Goal: Use online tool/utility: Utilize a website feature to perform a specific function

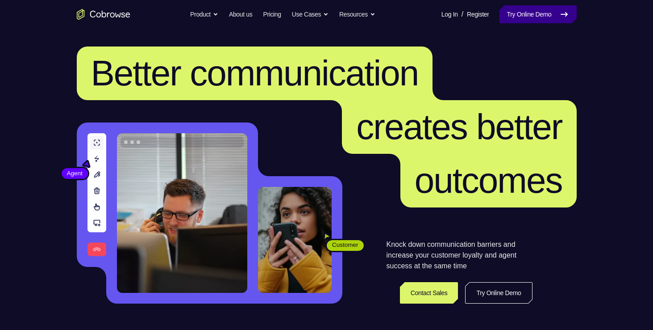
click at [516, 15] on link "Try Online Demo" at bounding box center [538, 14] width 77 height 18
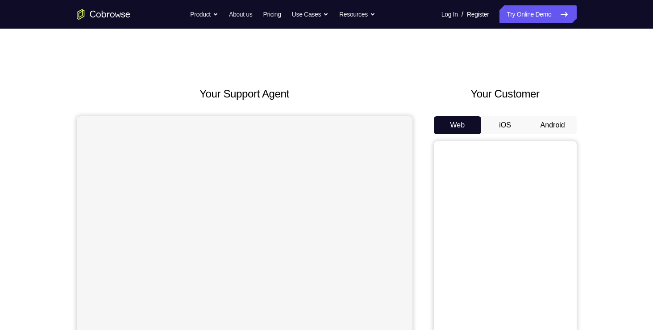
click at [545, 118] on button "Android" at bounding box center [553, 125] width 48 height 18
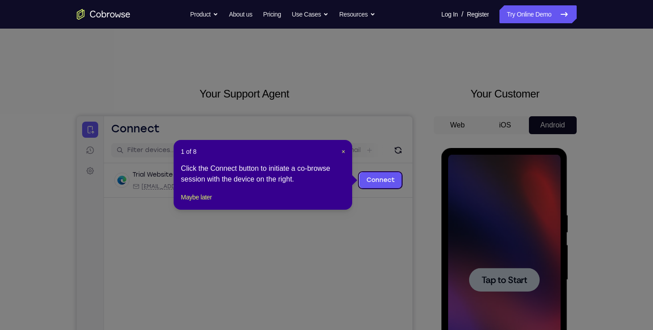
click at [346, 151] on div "1 of 8 × Click the Connect button to initiate a co-browse session with the devi…" at bounding box center [263, 175] width 179 height 70
click at [344, 151] on span "×" at bounding box center [344, 151] width 4 height 7
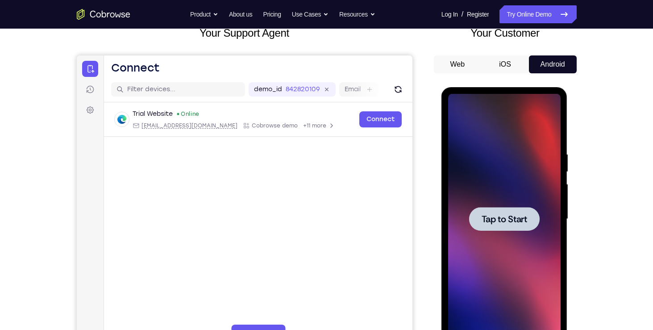
scroll to position [63, 0]
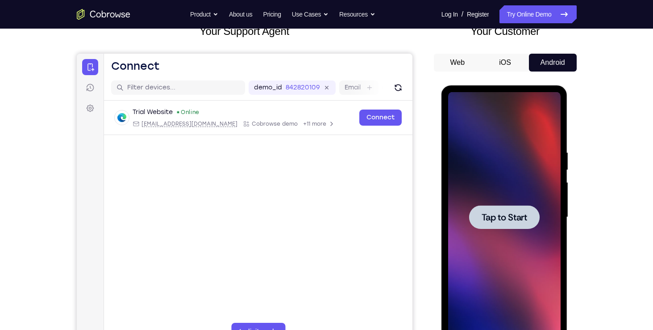
click at [513, 218] on span "Tap to Start" at bounding box center [505, 217] width 46 height 9
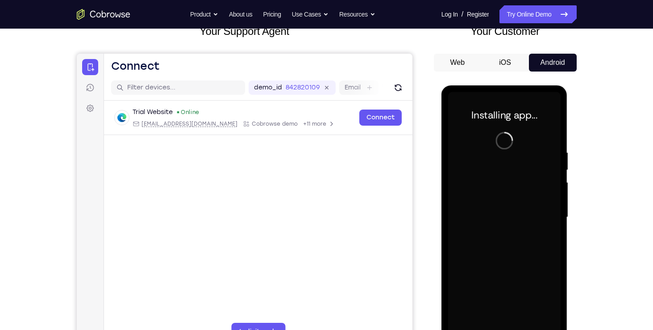
scroll to position [87, 0]
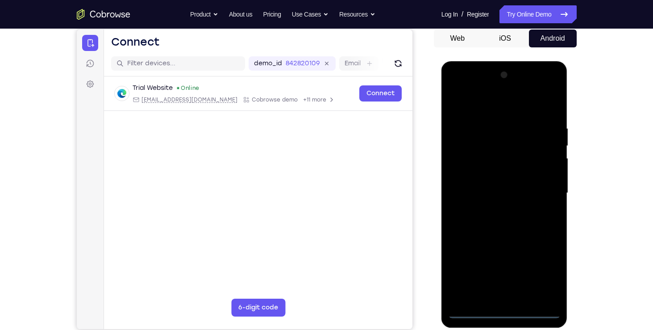
click at [505, 307] on div at bounding box center [504, 193] width 113 height 250
click at [507, 309] on div at bounding box center [504, 193] width 113 height 250
click at [506, 312] on div at bounding box center [504, 193] width 113 height 250
click at [541, 270] on div at bounding box center [504, 193] width 113 height 250
click at [457, 89] on div at bounding box center [504, 193] width 113 height 250
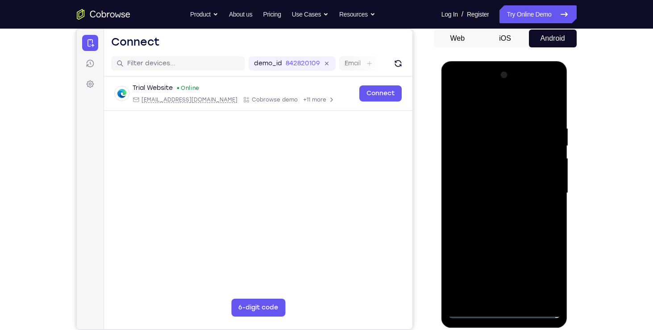
click at [464, 163] on div at bounding box center [504, 193] width 113 height 250
click at [467, 163] on div at bounding box center [504, 193] width 113 height 250
click at [547, 192] on div at bounding box center [504, 193] width 113 height 250
click at [475, 309] on div at bounding box center [504, 193] width 113 height 250
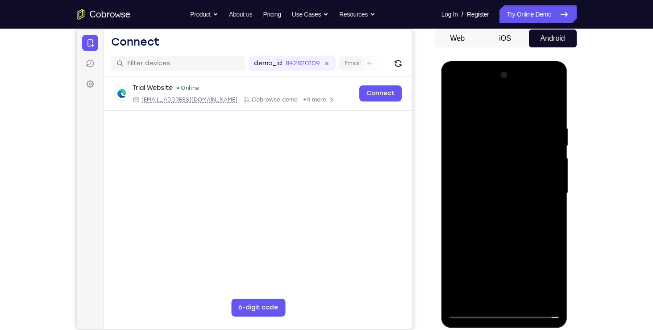
click at [473, 311] on div at bounding box center [504, 193] width 113 height 250
click at [458, 88] on div at bounding box center [504, 193] width 113 height 250
click at [542, 188] on div at bounding box center [504, 193] width 113 height 250
click at [496, 211] on div at bounding box center [504, 193] width 113 height 250
click at [493, 209] on div at bounding box center [504, 193] width 113 height 250
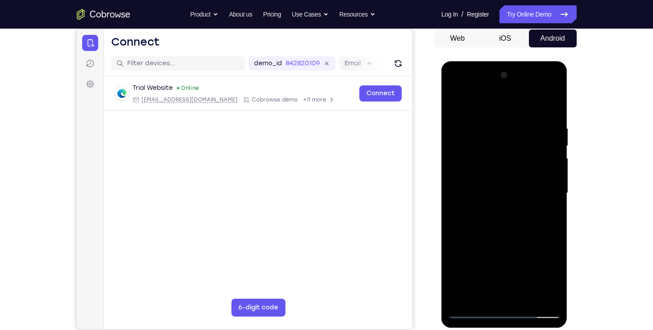
click at [476, 161] on div at bounding box center [504, 193] width 113 height 250
click at [483, 191] on div at bounding box center [504, 193] width 113 height 250
click at [493, 222] on div at bounding box center [504, 193] width 113 height 250
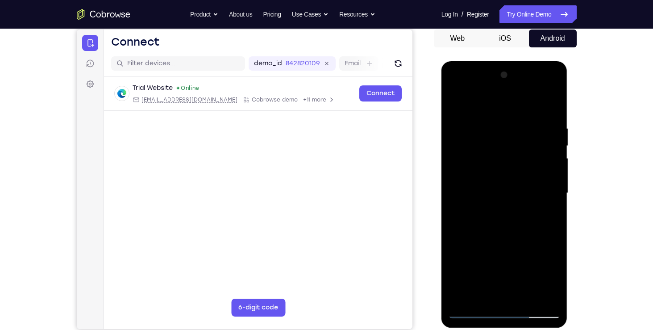
click at [556, 214] on div at bounding box center [504, 193] width 113 height 250
click at [484, 225] on div at bounding box center [504, 193] width 113 height 250
click at [508, 222] on div at bounding box center [504, 193] width 113 height 250
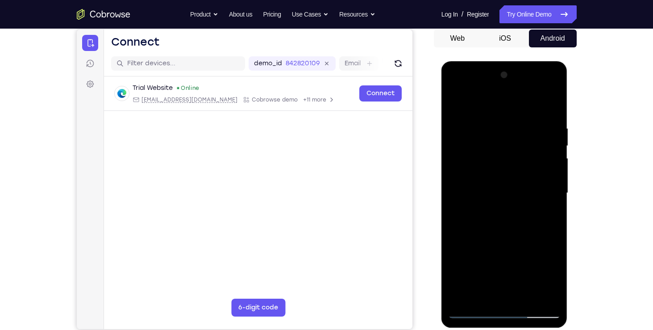
click at [554, 215] on div at bounding box center [504, 193] width 113 height 250
click at [554, 217] on div at bounding box center [504, 193] width 113 height 250
click at [529, 297] on div at bounding box center [504, 193] width 113 height 250
click at [509, 244] on div at bounding box center [504, 193] width 113 height 250
click at [506, 180] on div at bounding box center [504, 193] width 113 height 250
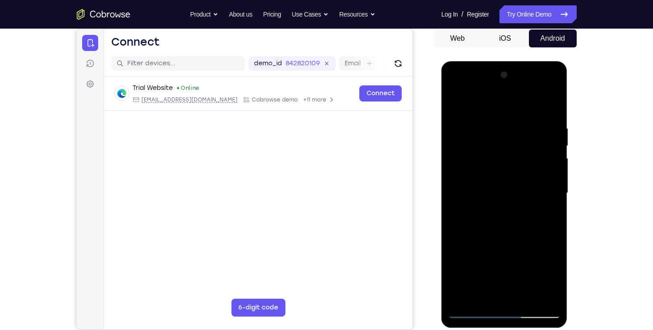
drag, startPoint x: 540, startPoint y: 167, endPoint x: 530, endPoint y: 236, distance: 69.5
click at [530, 236] on div at bounding box center [504, 193] width 113 height 250
drag, startPoint x: 535, startPoint y: 250, endPoint x: 543, endPoint y: 172, distance: 78.6
click at [543, 172] on div at bounding box center [504, 193] width 113 height 250
drag, startPoint x: 533, startPoint y: 155, endPoint x: 524, endPoint y: 230, distance: 75.0
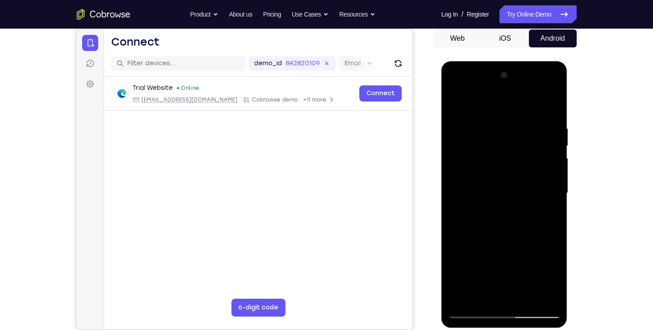
click at [524, 230] on div at bounding box center [504, 193] width 113 height 250
drag, startPoint x: 540, startPoint y: 148, endPoint x: 529, endPoint y: 232, distance: 84.6
click at [529, 232] on div at bounding box center [504, 193] width 113 height 250
drag, startPoint x: 538, startPoint y: 157, endPoint x: 522, endPoint y: 260, distance: 104.3
click at [522, 260] on div at bounding box center [504, 193] width 113 height 250
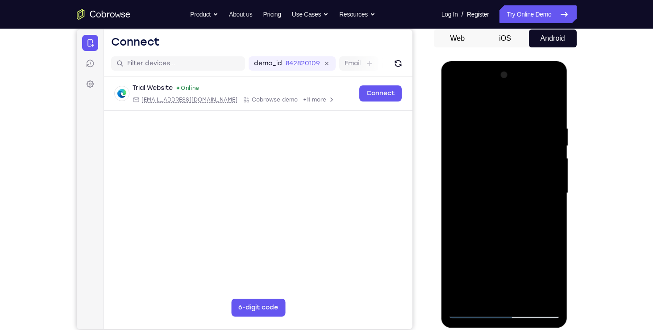
click at [492, 138] on div at bounding box center [504, 193] width 113 height 250
click at [479, 291] on div at bounding box center [504, 193] width 113 height 250
click at [547, 217] on div at bounding box center [504, 193] width 113 height 250
click at [486, 216] on div at bounding box center [504, 193] width 113 height 250
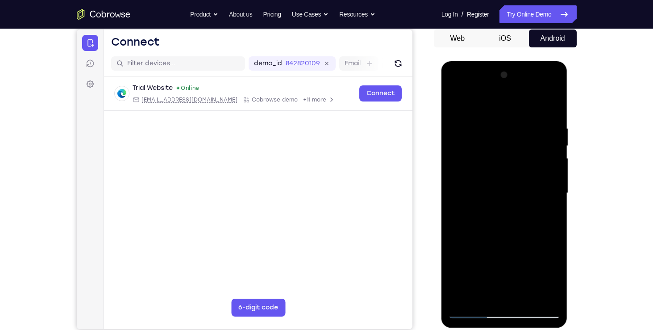
click at [486, 216] on div at bounding box center [504, 193] width 113 height 250
click at [490, 216] on div at bounding box center [504, 193] width 113 height 250
click at [473, 216] on div at bounding box center [504, 193] width 113 height 250
click at [470, 277] on div at bounding box center [504, 193] width 113 height 250
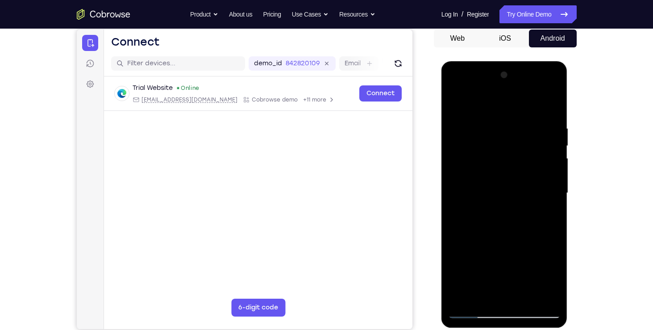
click at [488, 216] on div at bounding box center [504, 193] width 113 height 250
click at [547, 212] on div at bounding box center [504, 193] width 113 height 250
drag, startPoint x: 459, startPoint y: 123, endPoint x: 468, endPoint y: 184, distance: 61.4
click at [468, 184] on div at bounding box center [504, 193] width 113 height 250
drag, startPoint x: 493, startPoint y: 128, endPoint x: 480, endPoint y: 231, distance: 103.6
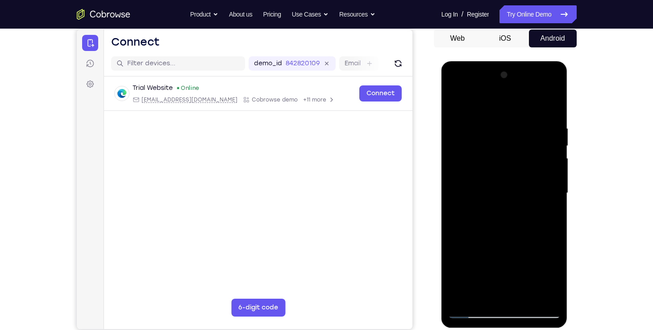
click at [480, 231] on div at bounding box center [504, 193] width 113 height 250
drag, startPoint x: 501, startPoint y: 134, endPoint x: 495, endPoint y: 190, distance: 57.1
click at [495, 190] on div at bounding box center [504, 193] width 113 height 250
drag, startPoint x: 542, startPoint y: 125, endPoint x: 528, endPoint y: 234, distance: 109.3
click at [528, 234] on div at bounding box center [504, 193] width 113 height 250
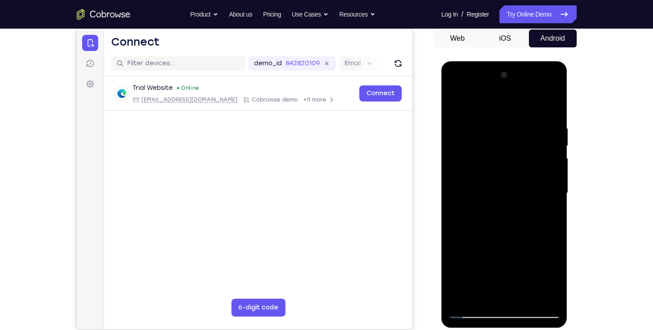
click at [456, 104] on div at bounding box center [504, 193] width 113 height 250
click at [501, 205] on div at bounding box center [504, 193] width 113 height 250
click at [481, 293] on div at bounding box center [504, 193] width 113 height 250
click at [488, 265] on div at bounding box center [504, 193] width 113 height 250
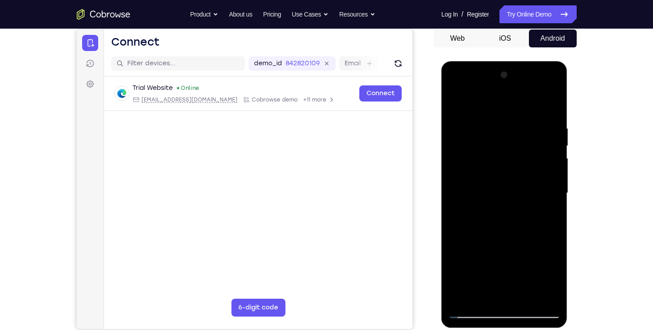
click at [553, 277] on div at bounding box center [504, 193] width 113 height 250
click at [504, 186] on div at bounding box center [504, 193] width 113 height 250
click at [553, 105] on div at bounding box center [504, 193] width 113 height 250
click at [553, 9] on link "Try Online Demo" at bounding box center [538, 14] width 77 height 18
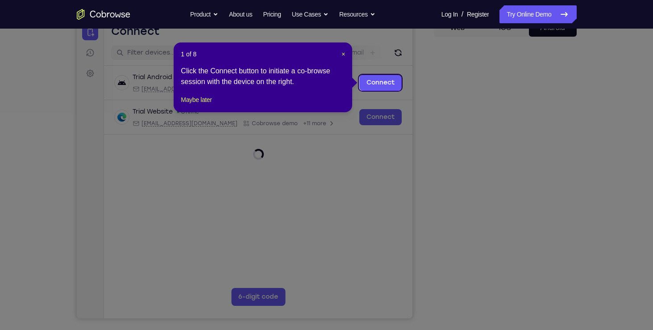
scroll to position [96, 0]
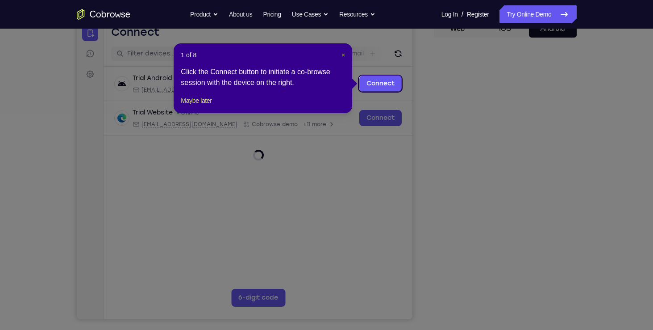
click at [343, 55] on span "×" at bounding box center [344, 54] width 4 height 7
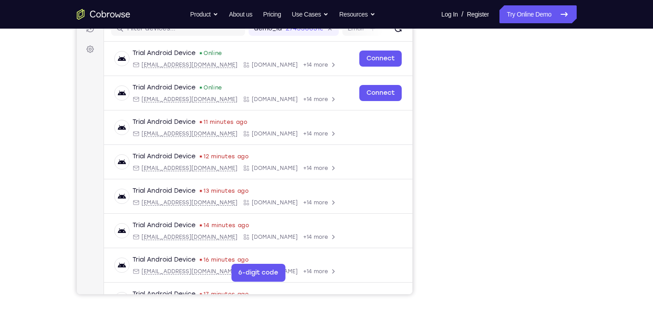
scroll to position [121, 0]
